Goal: Navigation & Orientation: Understand site structure

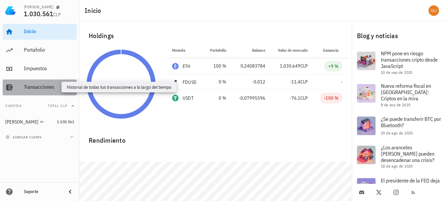
click at [34, 88] on div "Transacciones" at bounding box center [49, 87] width 50 height 6
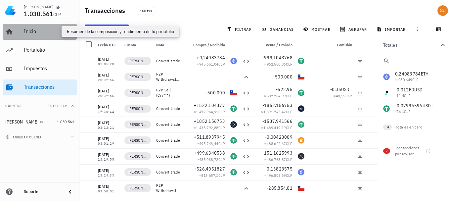
click at [36, 31] on div "Inicio" at bounding box center [49, 31] width 50 height 6
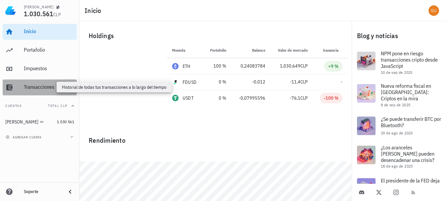
click at [39, 89] on div "Transacciones" at bounding box center [49, 87] width 50 height 6
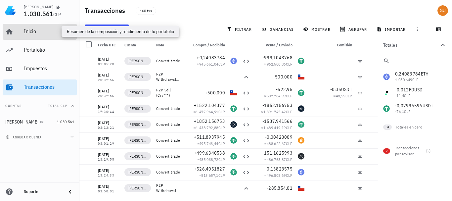
click at [29, 31] on div "Inicio" at bounding box center [49, 31] width 50 height 6
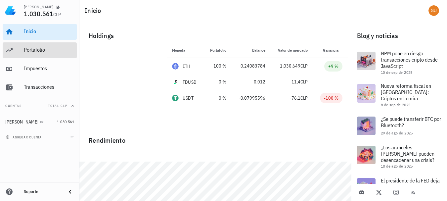
click at [39, 52] on div "Portafolio" at bounding box center [49, 50] width 50 height 6
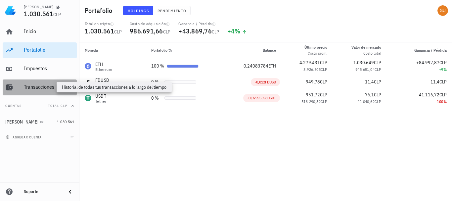
click at [60, 89] on div "Transacciones" at bounding box center [49, 87] width 50 height 6
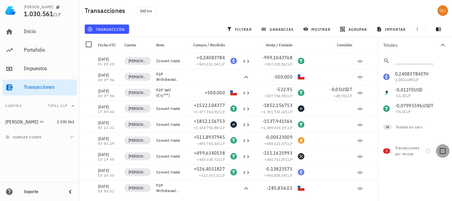
click at [442, 154] on div at bounding box center [443, 150] width 11 height 11
checkbox input "true"
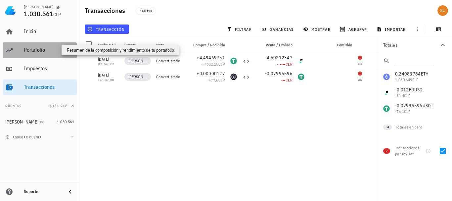
click at [49, 48] on div "Portafolio" at bounding box center [49, 50] width 50 height 6
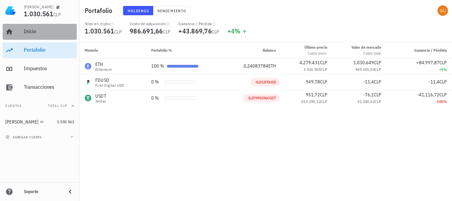
click at [39, 28] on div "Inicio" at bounding box center [49, 31] width 50 height 15
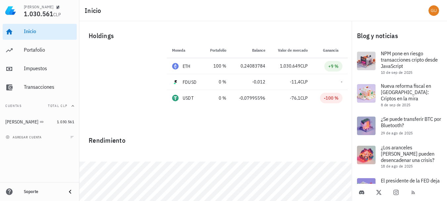
click at [180, 14] on div "Inicio" at bounding box center [263, 10] width 368 height 21
